Goal: Check status: Check status

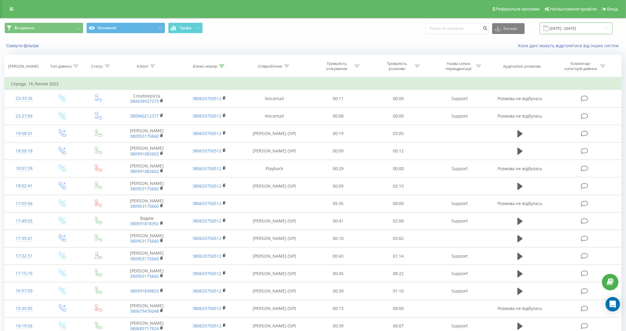
click at [561, 29] on input "[DATE] - [DATE]" at bounding box center [575, 29] width 73 height 12
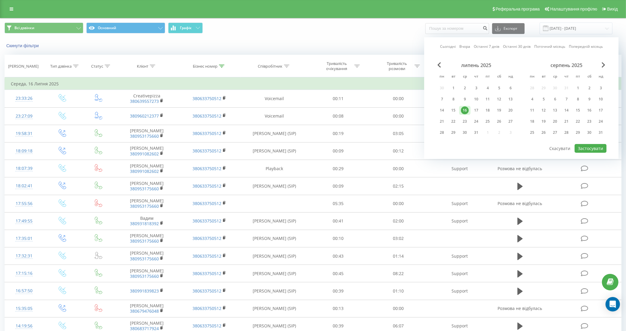
click at [449, 47] on link "Сьогодні" at bounding box center [448, 47] width 16 height 6
click at [581, 147] on button "Застосувати" at bounding box center [590, 148] width 32 height 9
type input "[DATE] - [DATE]"
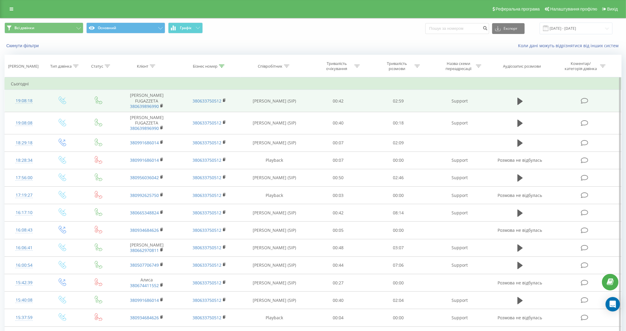
click at [513, 100] on td at bounding box center [520, 101] width 58 height 22
click at [520, 101] on icon at bounding box center [519, 100] width 5 height 7
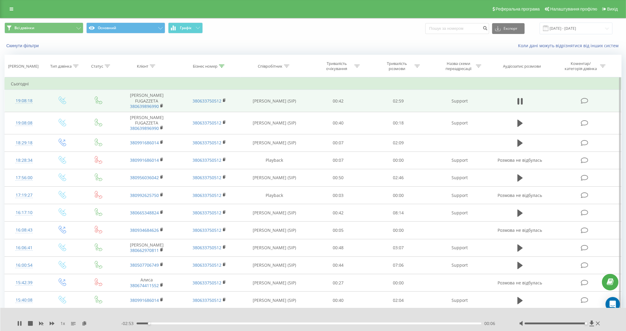
drag, startPoint x: 555, startPoint y: 323, endPoint x: 585, endPoint y: 323, distance: 29.8
click at [585, 323] on div "Accessibility label" at bounding box center [586, 323] width 2 height 2
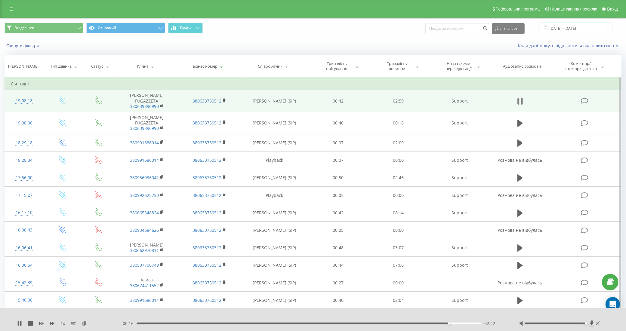
click at [522, 100] on icon at bounding box center [521, 101] width 2 height 7
click at [160, 106] on rect at bounding box center [161, 106] width 2 height 3
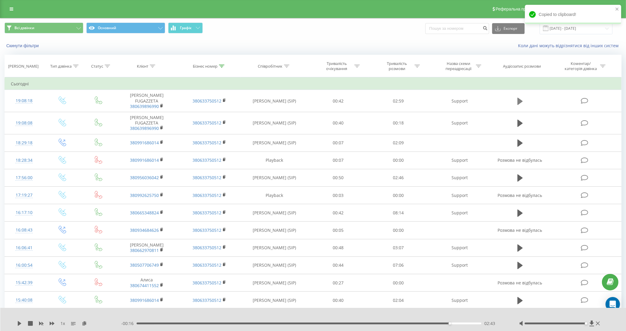
click at [519, 100] on icon at bounding box center [519, 100] width 5 height 7
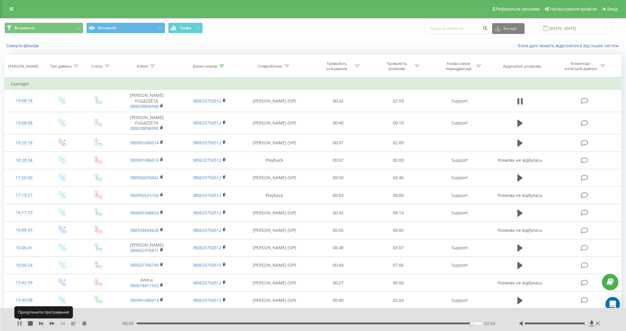
click at [18, 323] on icon at bounding box center [18, 323] width 1 height 5
